Goal: Information Seeking & Learning: Understand process/instructions

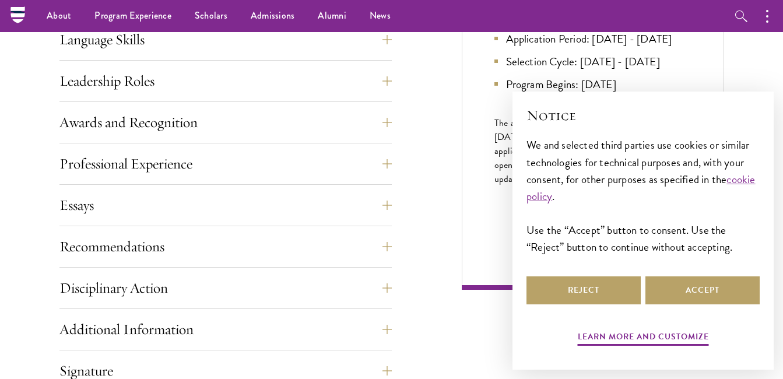
scroll to position [646, 0]
click at [686, 285] on button "Accept" at bounding box center [702, 290] width 114 height 28
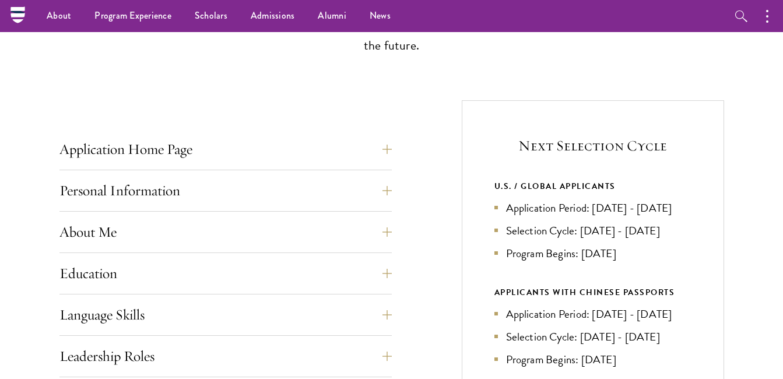
scroll to position [371, 0]
click at [351, 159] on button "Application Home Page" at bounding box center [234, 150] width 332 height 28
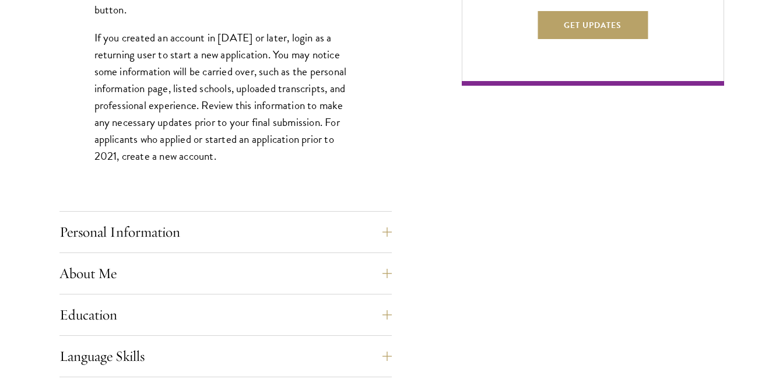
scroll to position [852, 0]
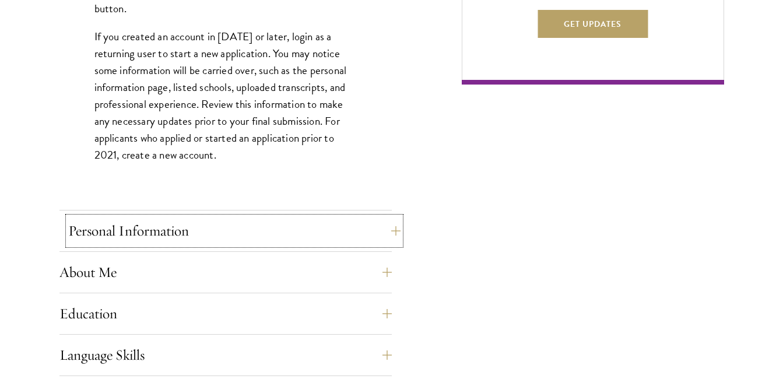
click at [287, 238] on button "Personal Information" at bounding box center [234, 231] width 332 height 28
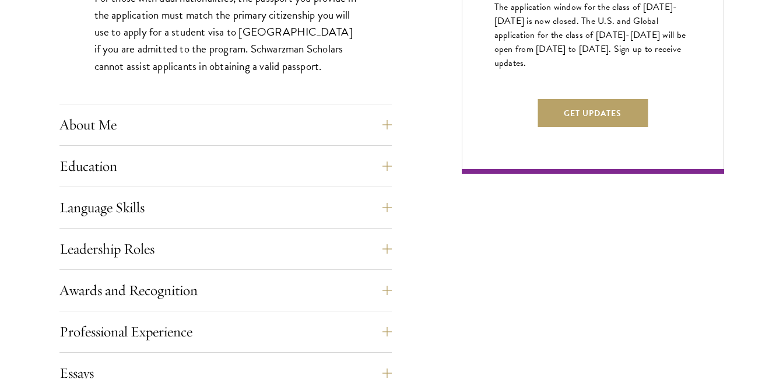
scroll to position [763, 0]
click at [312, 118] on button "About Me" at bounding box center [234, 124] width 332 height 28
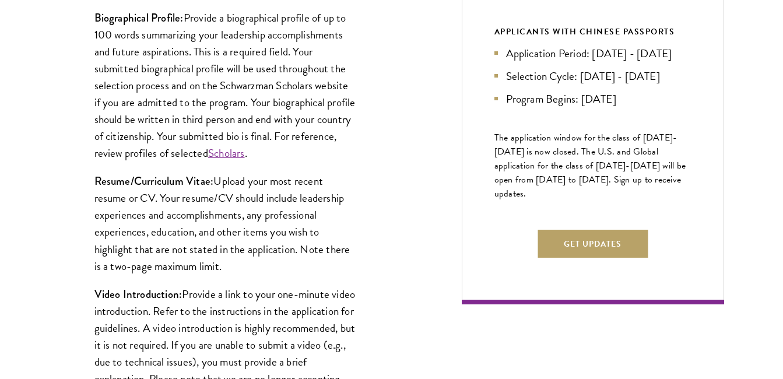
scroll to position [636, 0]
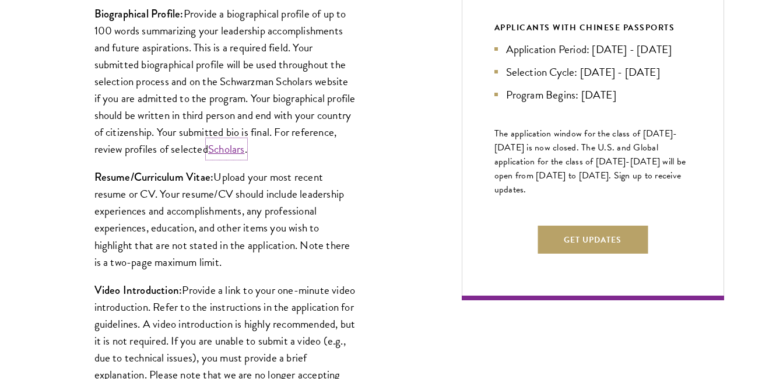
click at [245, 155] on link "Scholars" at bounding box center [226, 148] width 37 height 17
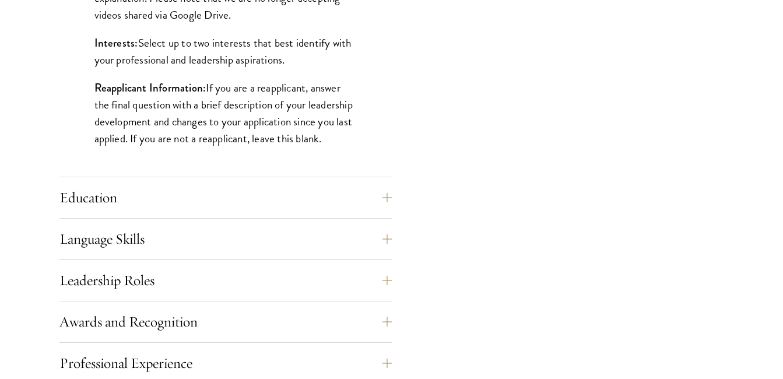
scroll to position [1013, 0]
click at [247, 203] on button "Education" at bounding box center [234, 197] width 332 height 28
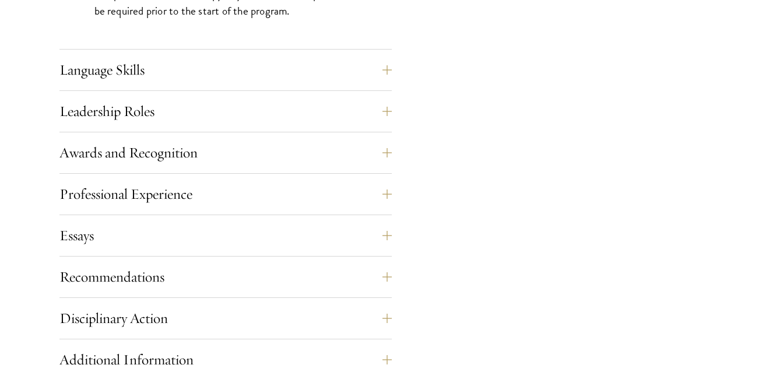
scroll to position [1989, 0]
click at [223, 65] on button "Language Skills" at bounding box center [234, 69] width 332 height 28
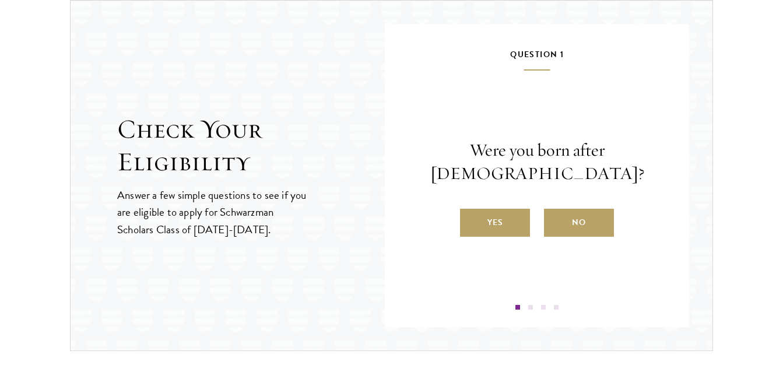
scroll to position [1810, 0]
click at [509, 226] on label "Yes" at bounding box center [495, 222] width 70 height 28
click at [470, 220] on input "Yes" at bounding box center [465, 214] width 10 height 10
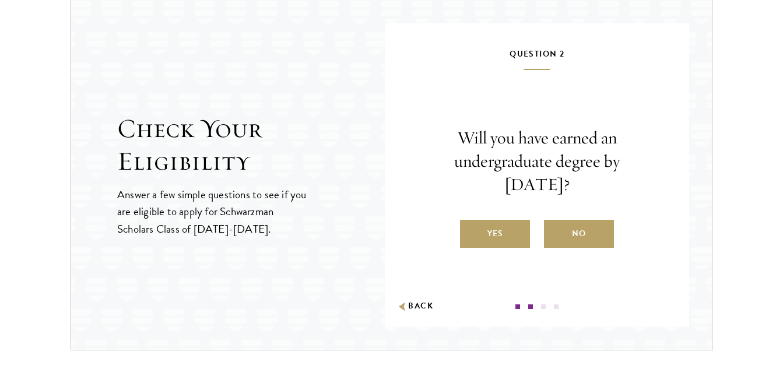
click at [509, 226] on label "Yes" at bounding box center [495, 234] width 70 height 28
click at [470, 226] on input "Yes" at bounding box center [465, 226] width 10 height 10
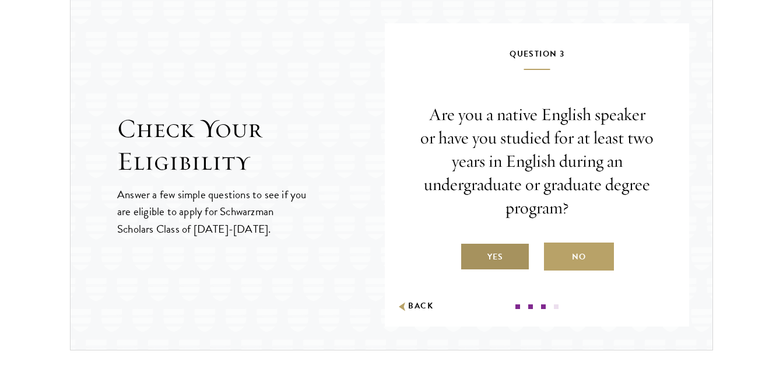
click at [509, 257] on label "Yes" at bounding box center [495, 256] width 70 height 28
click at [470, 255] on input "Yes" at bounding box center [465, 249] width 10 height 10
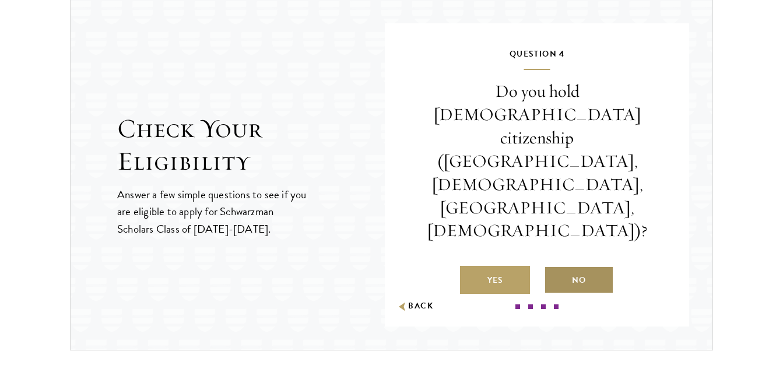
click at [563, 266] on label "No" at bounding box center [579, 280] width 70 height 28
click at [554, 268] on input "No" at bounding box center [549, 273] width 10 height 10
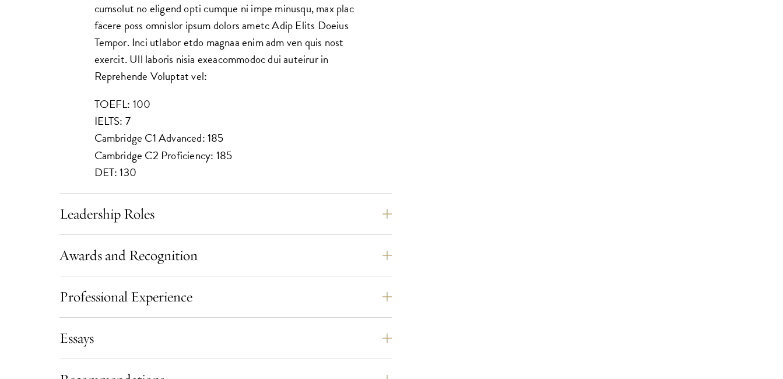
scroll to position [1092, 0]
click at [332, 214] on button "Leadership Roles" at bounding box center [234, 213] width 332 height 28
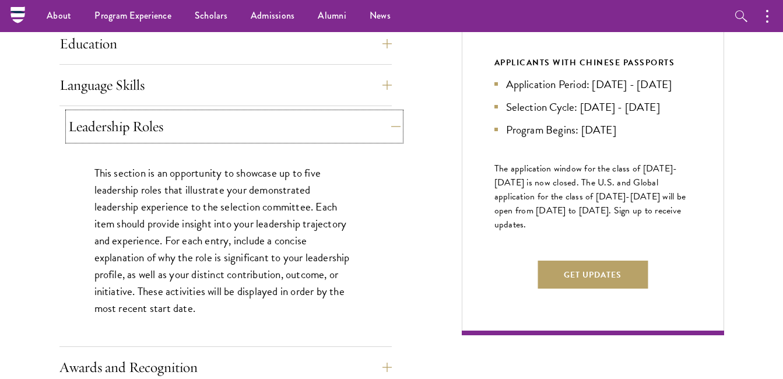
scroll to position [600, 0]
click at [302, 94] on button "Language Skills" at bounding box center [234, 86] width 332 height 28
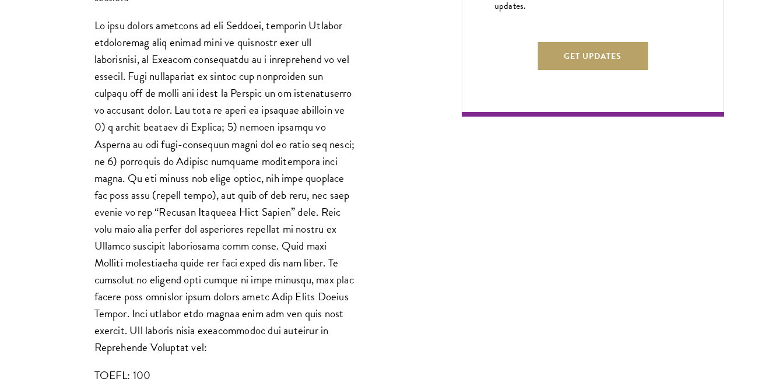
scroll to position [822, 0]
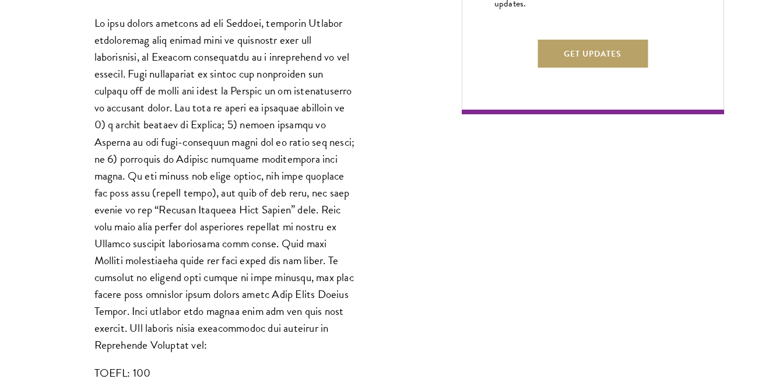
click at [302, 94] on p at bounding box center [225, 184] width 262 height 339
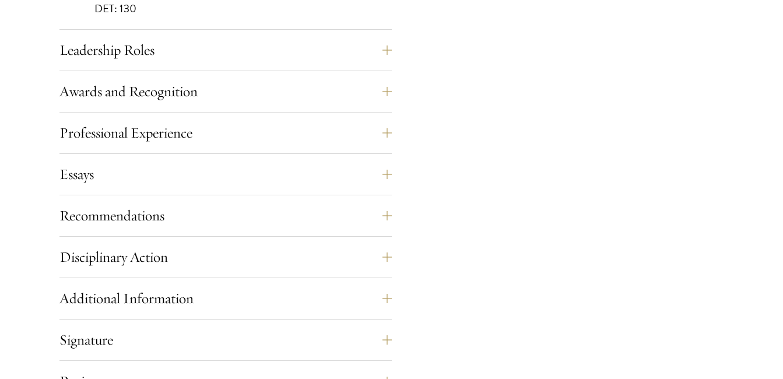
scroll to position [1255, 0]
click at [274, 105] on div "Awards and Recognition This section is an opportunity to showcase up to five aw…" at bounding box center [225, 93] width 332 height 35
click at [266, 90] on button "Awards and Recognition" at bounding box center [234, 90] width 332 height 28
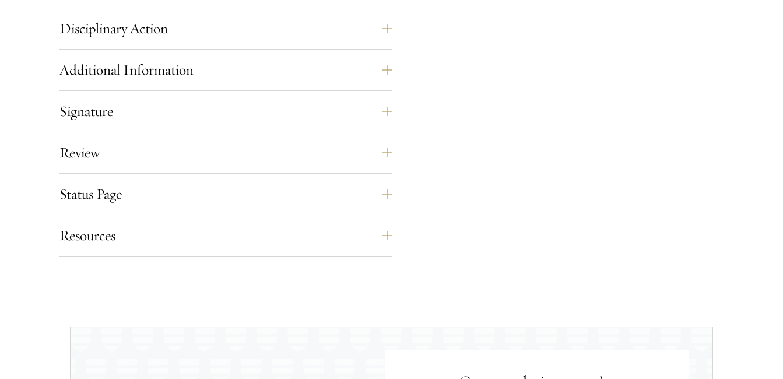
scroll to position [1090, 0]
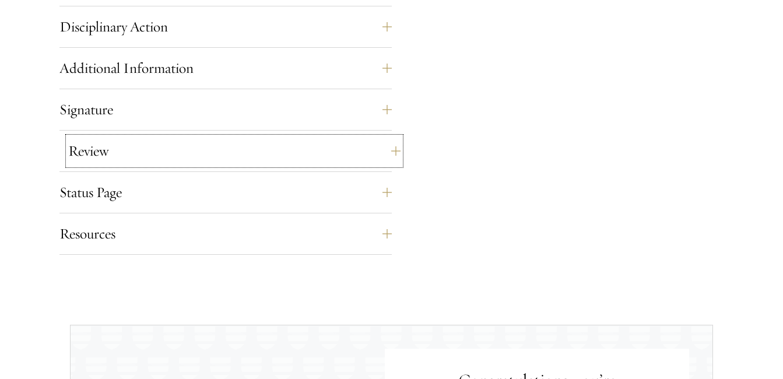
click at [251, 160] on button "Review" at bounding box center [234, 151] width 332 height 28
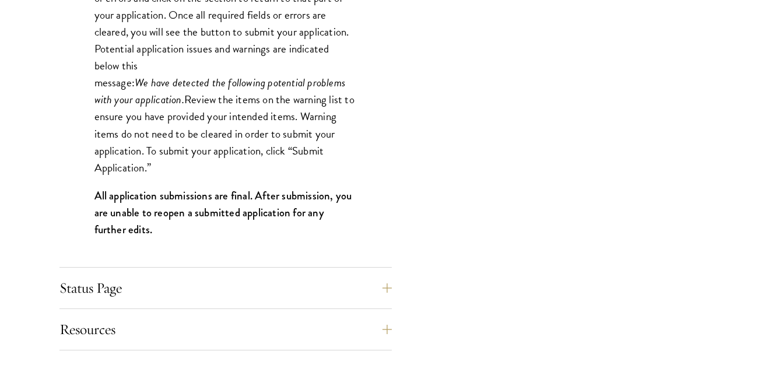
click at [233, 55] on p "Application submission requirements and warnings will be displayed on this page…" at bounding box center [225, 40] width 262 height 271
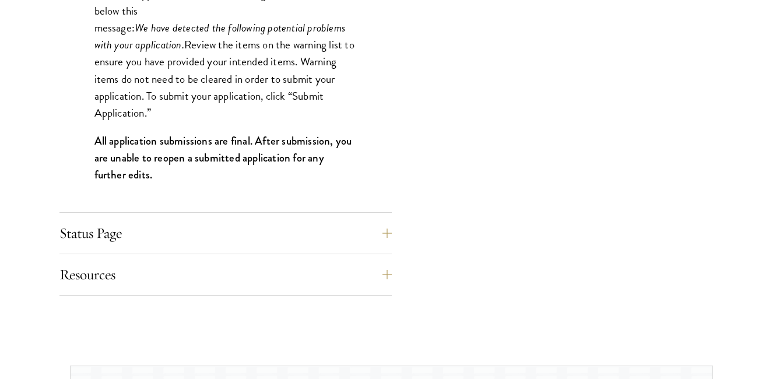
scroll to position [1251, 0]
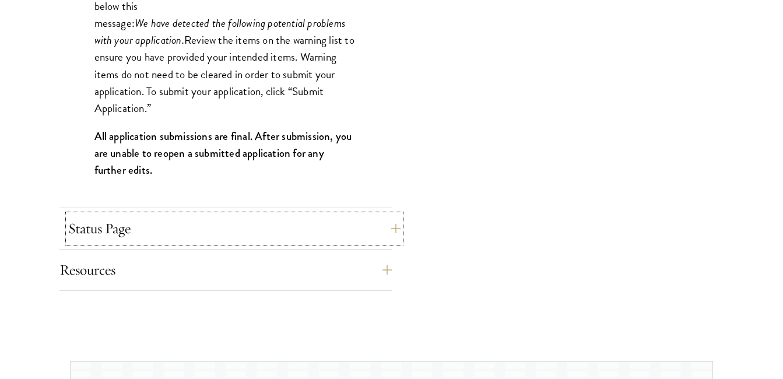
click at [235, 222] on button "Status Page" at bounding box center [234, 228] width 332 height 28
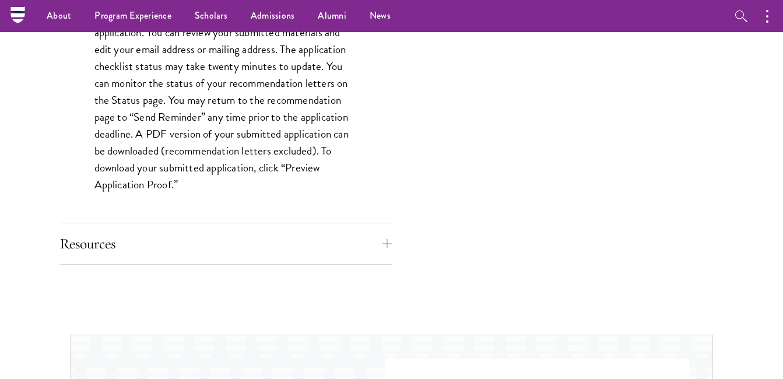
scroll to position [1130, 0]
click at [234, 237] on button "Resources" at bounding box center [234, 244] width 332 height 28
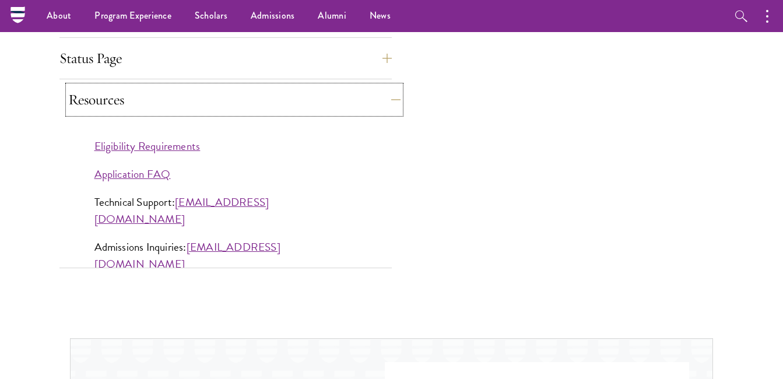
scroll to position [1039, 0]
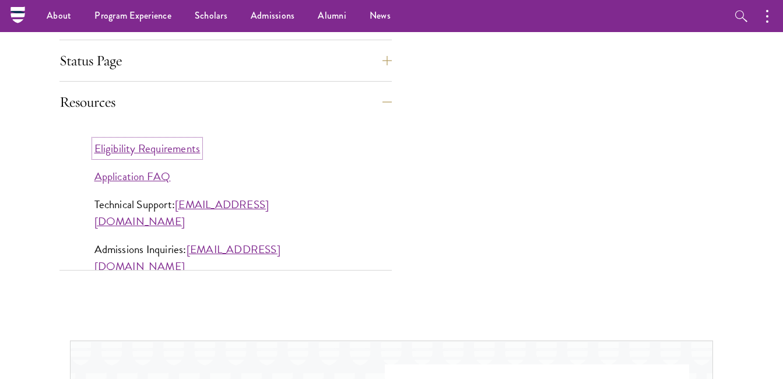
click at [187, 150] on link "Eligibility Requirements" at bounding box center [147, 148] width 106 height 17
click at [153, 171] on link "Application FAQ" at bounding box center [132, 176] width 76 height 17
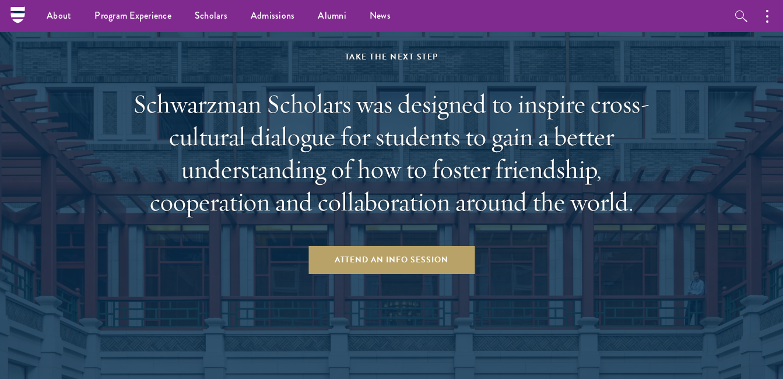
scroll to position [1868, 0]
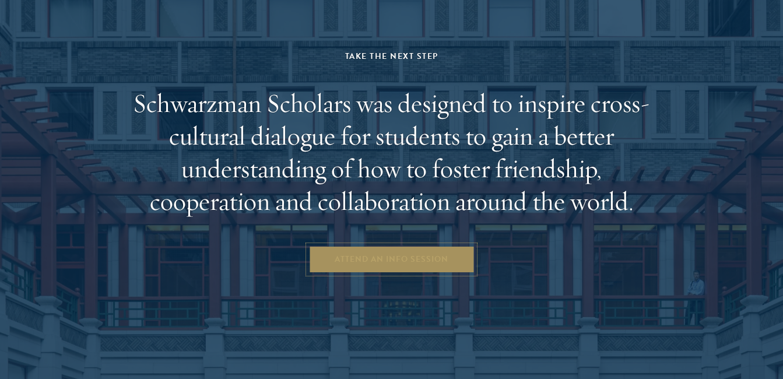
click at [342, 266] on link "Attend an Info Session" at bounding box center [391, 259] width 166 height 28
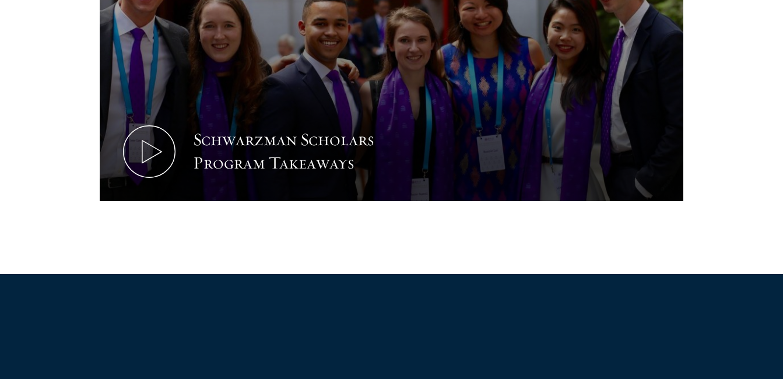
scroll to position [687, 0]
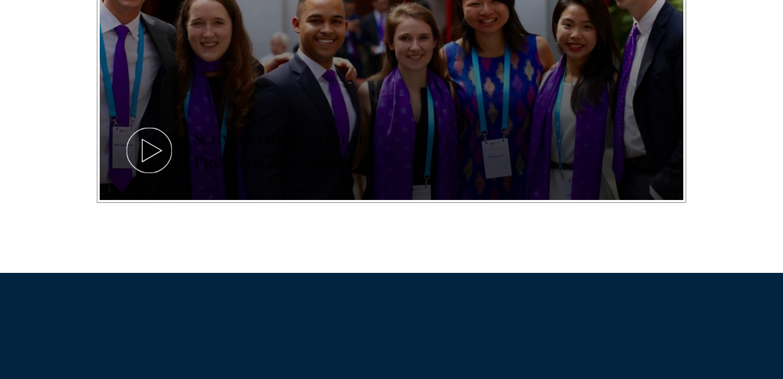
click at [147, 151] on icon at bounding box center [149, 150] width 52 height 52
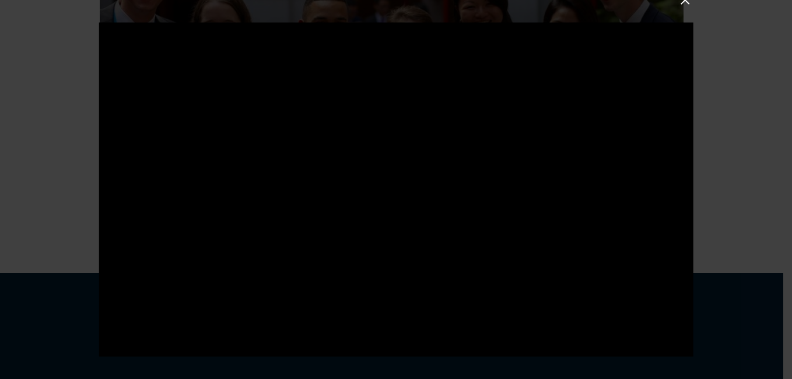
click at [59, 117] on div at bounding box center [396, 189] width 792 height 379
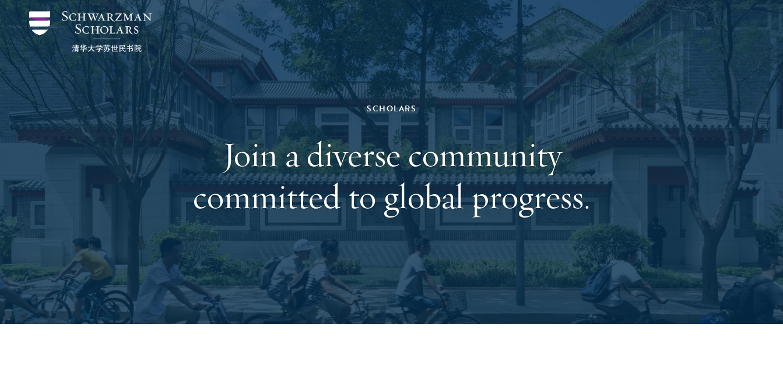
scroll to position [0, 0]
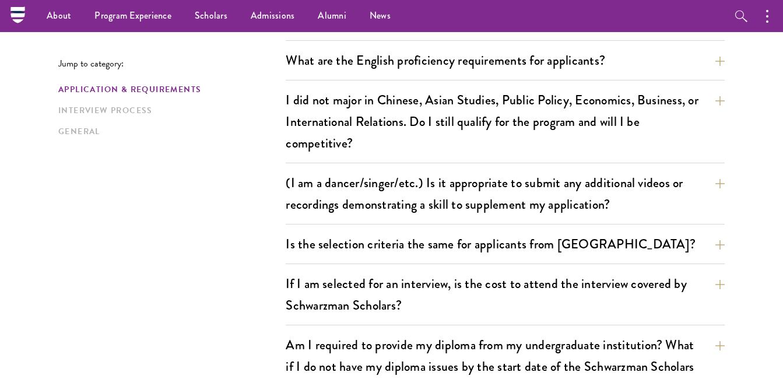
scroll to position [894, 0]
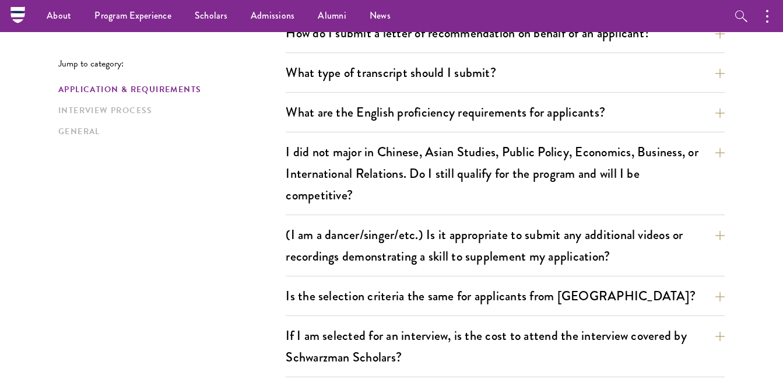
click at [474, 47] on div "How do I submit a letter of recommendation on behalf of an applicant? All recom…" at bounding box center [505, 36] width 439 height 33
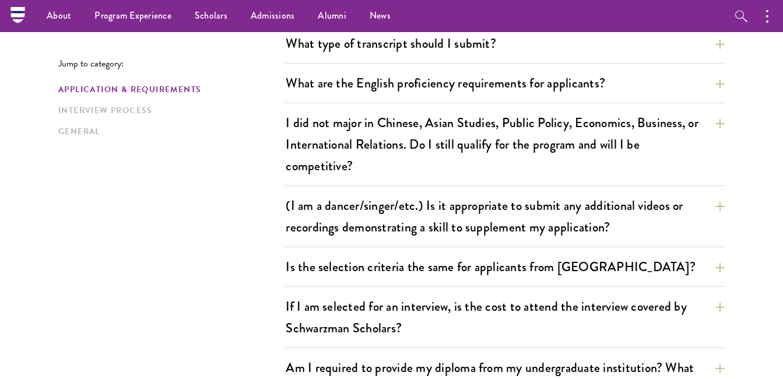
scroll to position [923, 0]
click at [775, 20] on button "button" at bounding box center [770, 16] width 26 height 32
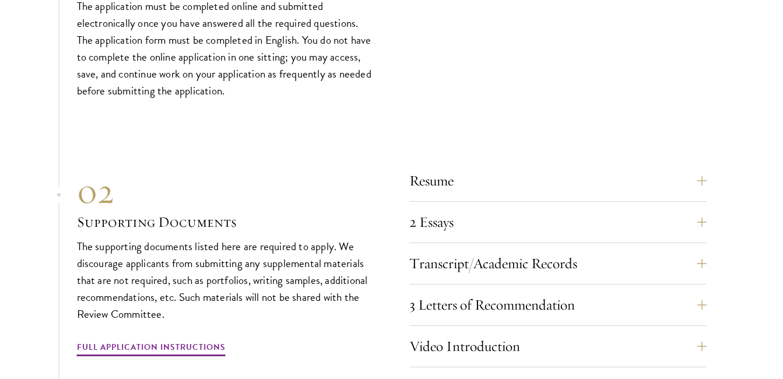
scroll to position [3545, 0]
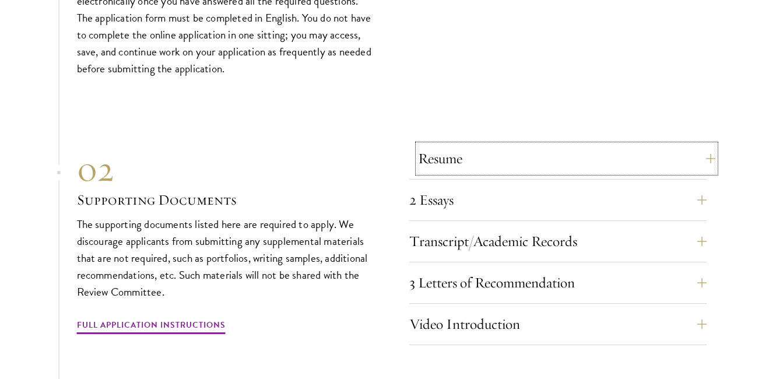
click at [705, 145] on button "Resume" at bounding box center [566, 159] width 297 height 28
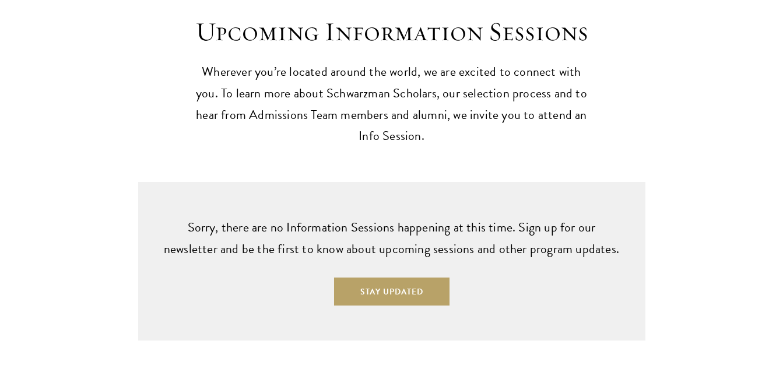
scroll to position [2838, 0]
